Goal: Information Seeking & Learning: Check status

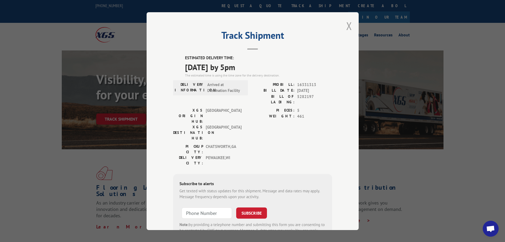
click at [347, 25] on button "Close modal" at bounding box center [349, 26] width 6 height 14
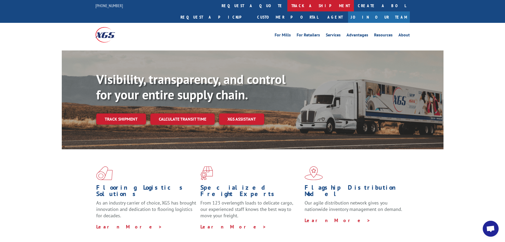
click at [288, 3] on link "track a shipment" at bounding box center [321, 5] width 67 height 11
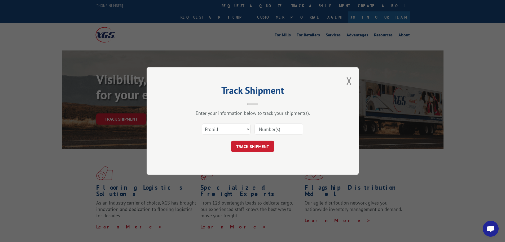
click at [271, 135] on div at bounding box center [279, 129] width 49 height 12
click at [272, 130] on input at bounding box center [279, 128] width 49 height 11
paste input "17230548"
type input "17230548"
click at [264, 149] on button "TRACK SHIPMENT" at bounding box center [253, 146] width 44 height 11
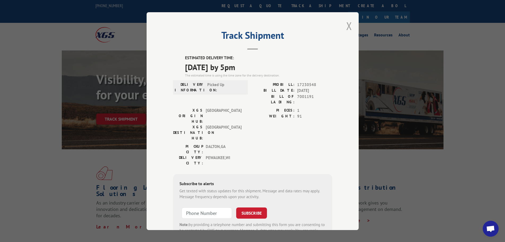
click at [348, 26] on button "Close modal" at bounding box center [349, 26] width 6 height 14
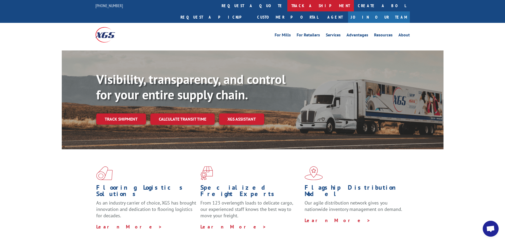
click at [288, 6] on link "track a shipment" at bounding box center [321, 5] width 67 height 11
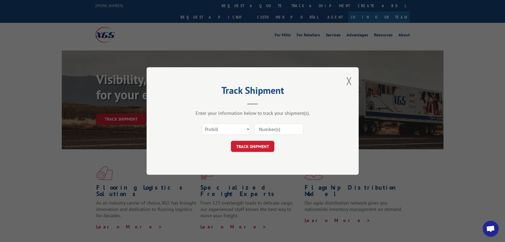
click at [265, 127] on input at bounding box center [279, 128] width 49 height 11
paste input "17473134"
type input "17473134"
click at [260, 146] on button "TRACK SHIPMENT" at bounding box center [253, 146] width 44 height 11
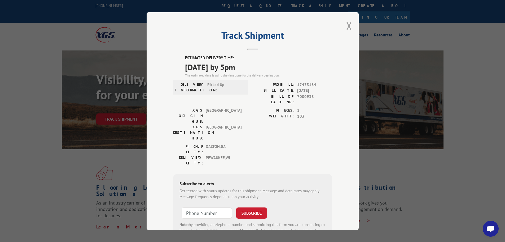
click at [347, 28] on button "Close modal" at bounding box center [349, 26] width 6 height 14
